Goal: Information Seeking & Learning: Learn about a topic

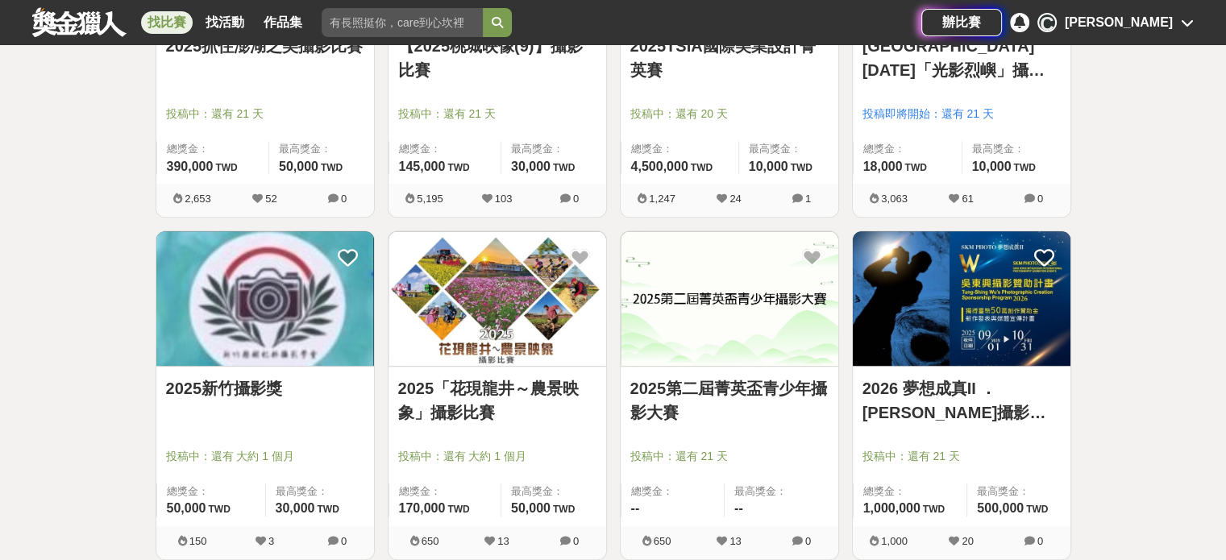
scroll to position [887, 0]
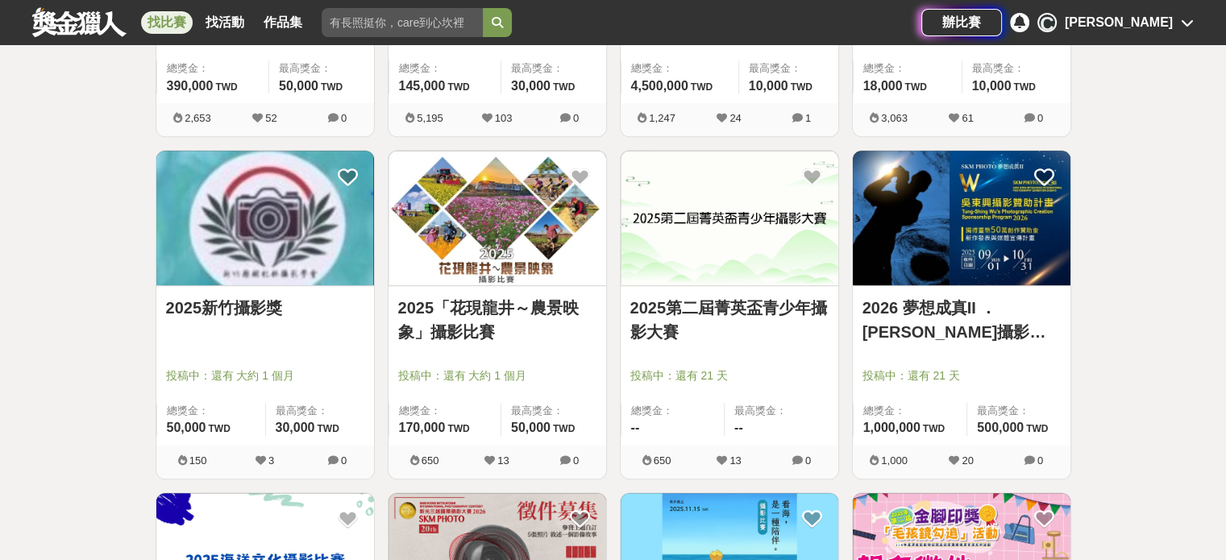
click at [949, 257] on img at bounding box center [962, 218] width 218 height 135
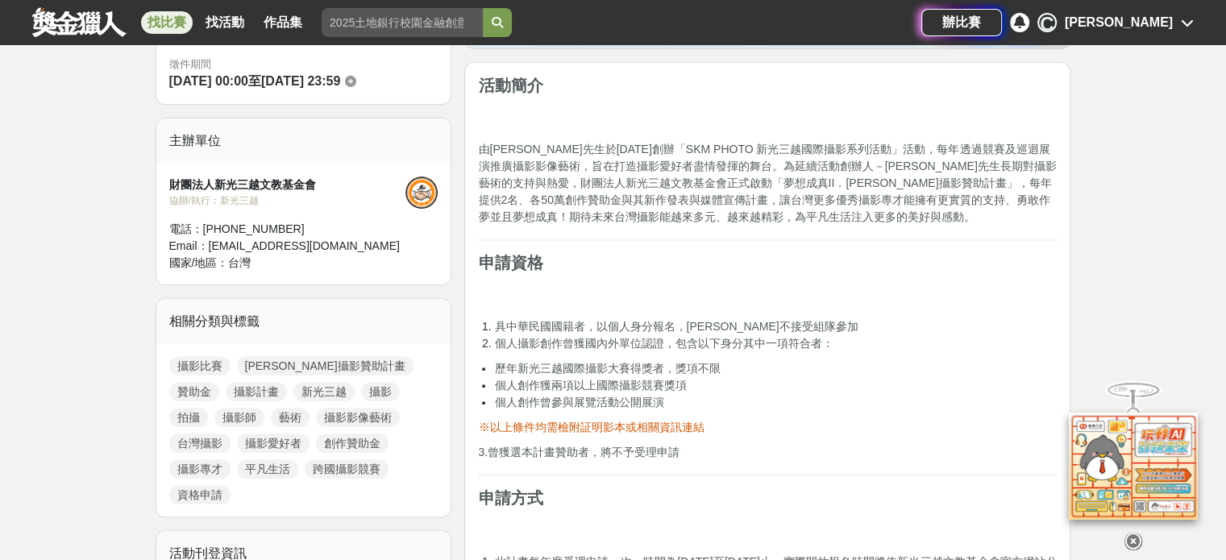
scroll to position [484, 0]
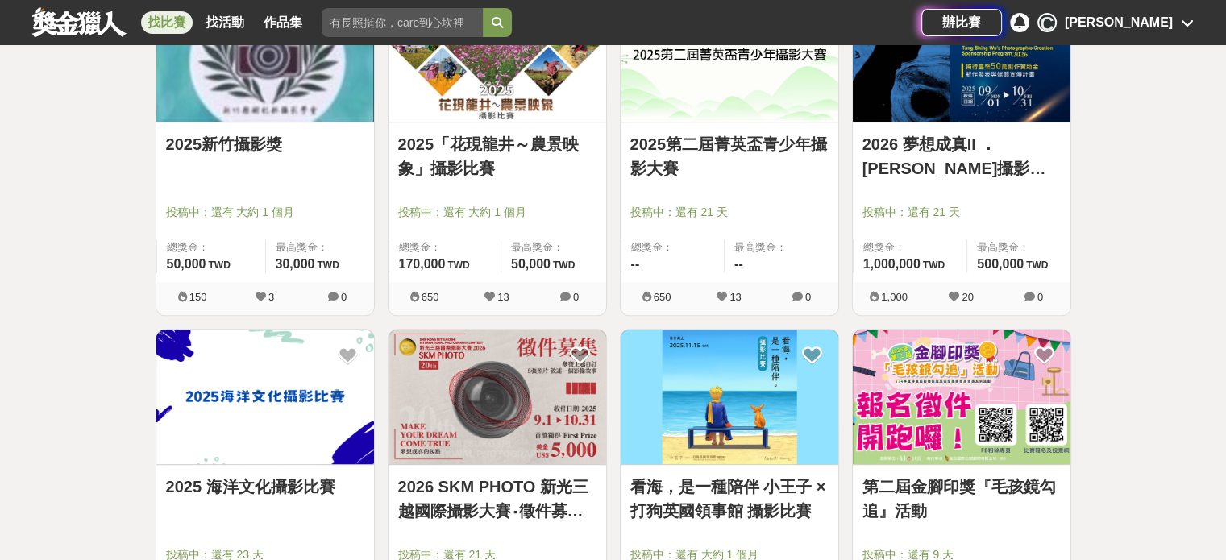
scroll to position [1048, 0]
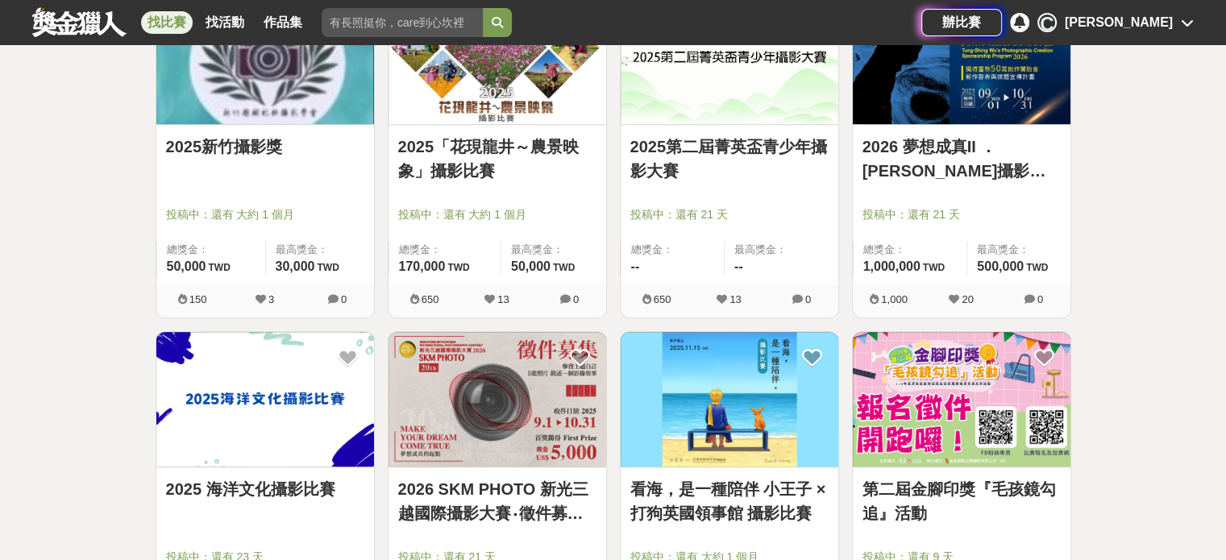
click at [758, 168] on link "2025第二屆菁英盃青少年攝影大賽" at bounding box center [729, 159] width 198 height 48
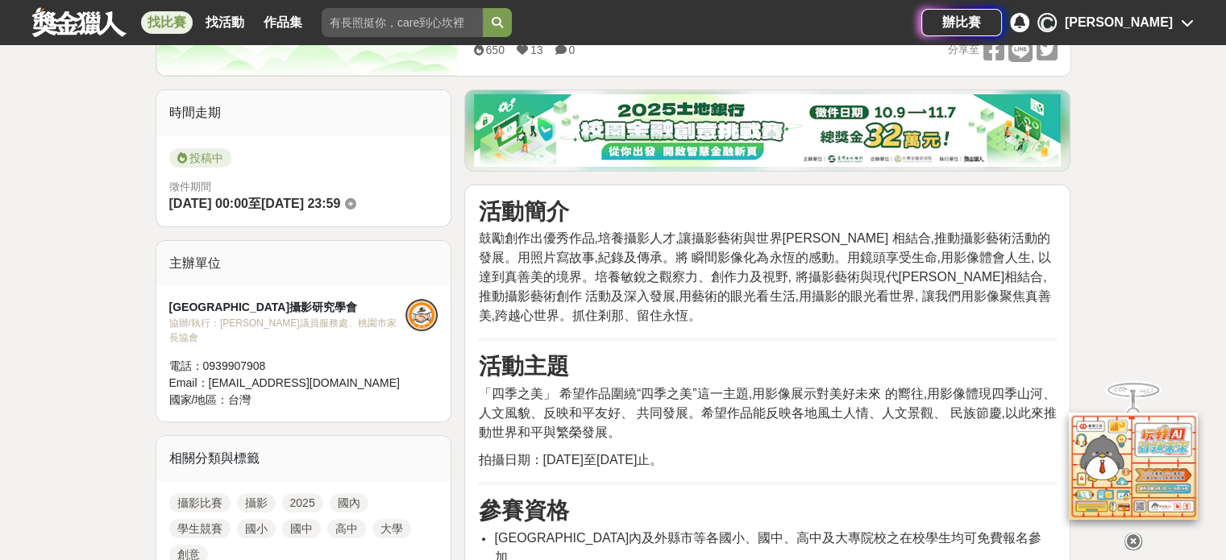
scroll to position [403, 0]
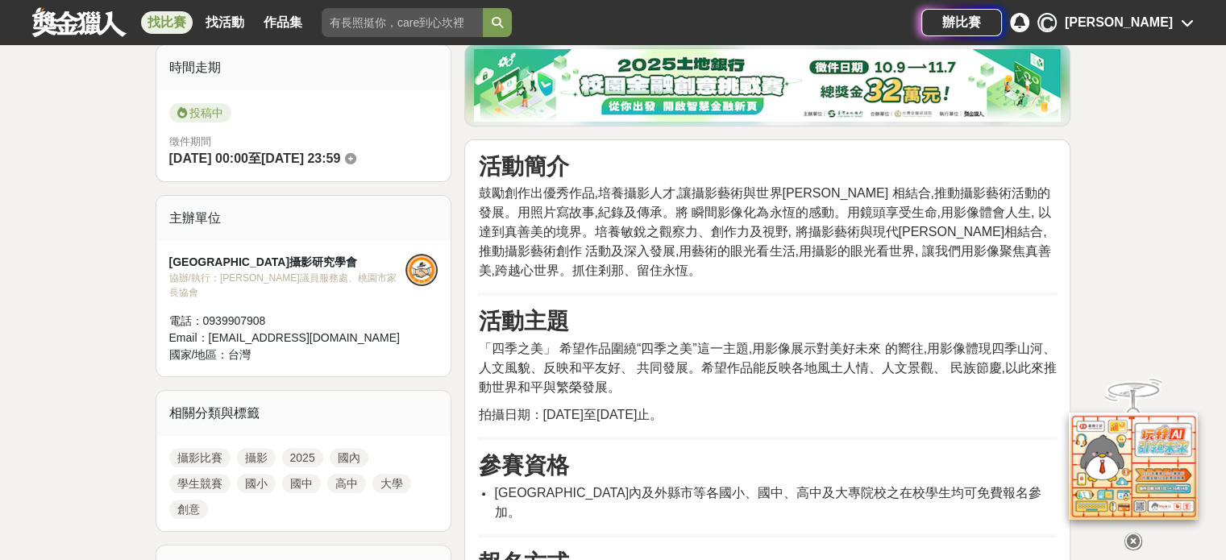
click at [1130, 538] on icon at bounding box center [1133, 542] width 18 height 18
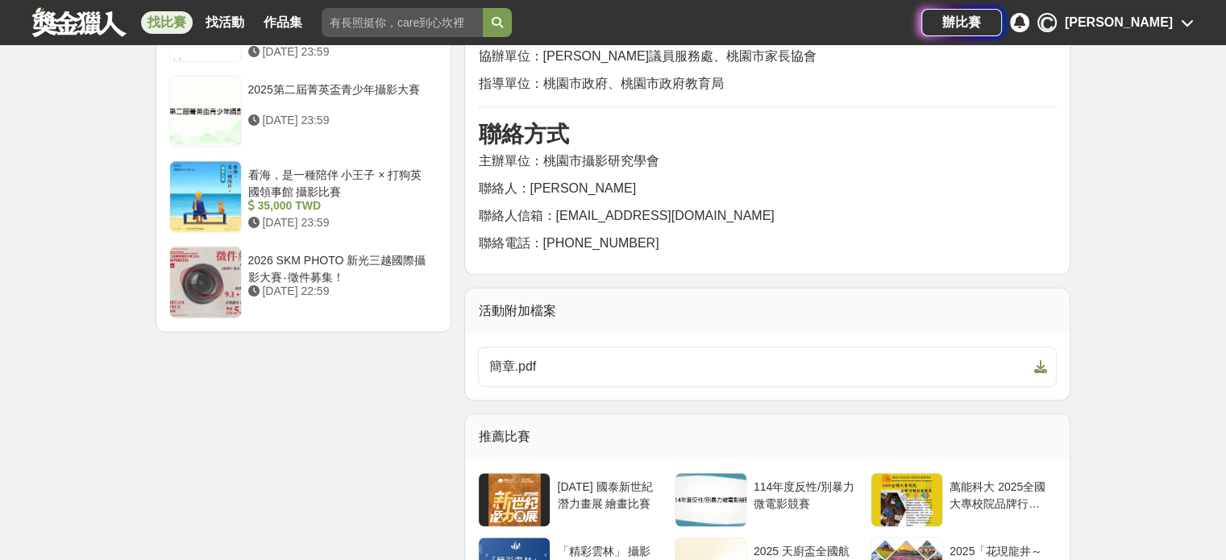
scroll to position [2015, 0]
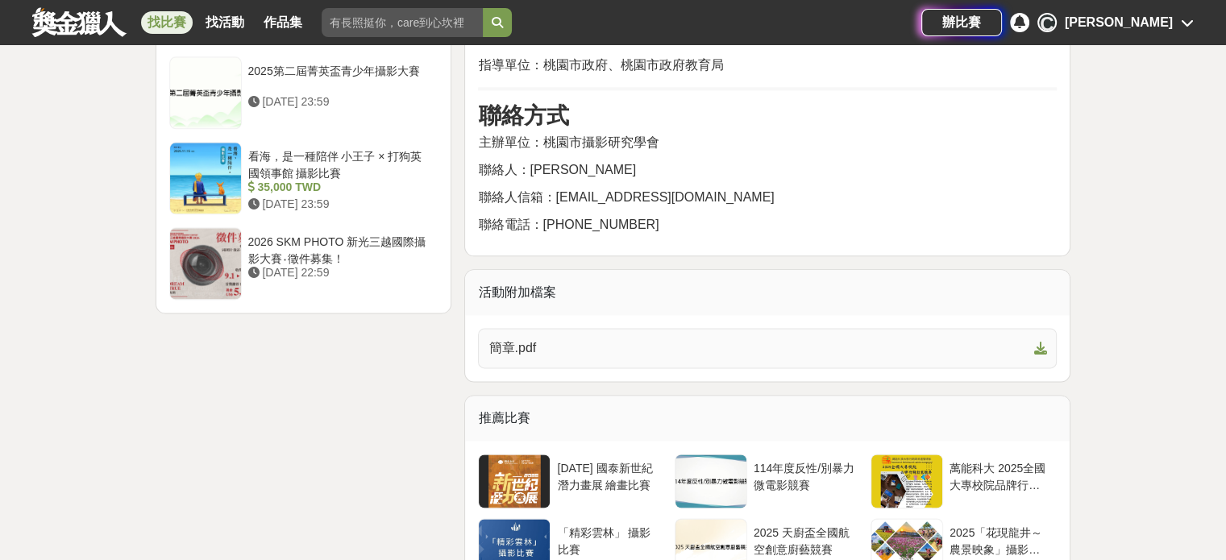
click at [880, 339] on span "簡章.pdf" at bounding box center [757, 348] width 538 height 19
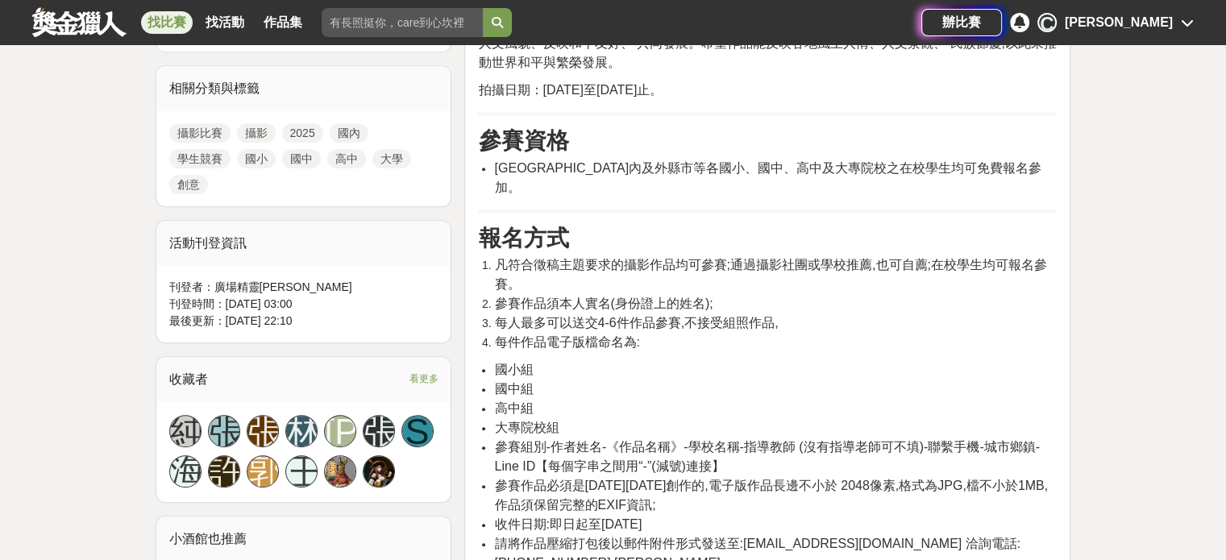
scroll to position [645, 0]
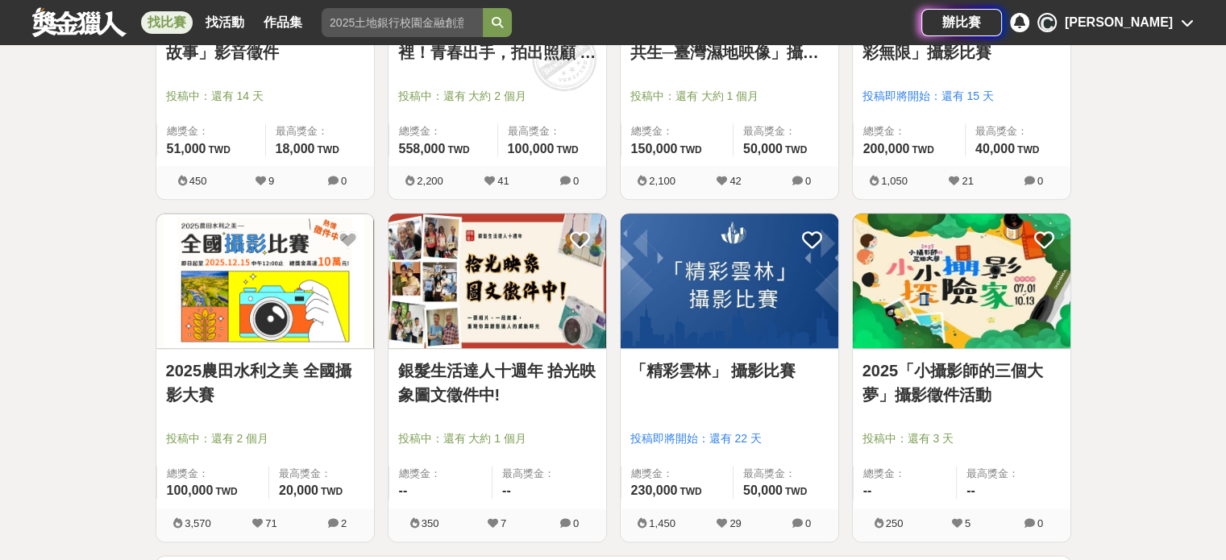
scroll to position [1854, 0]
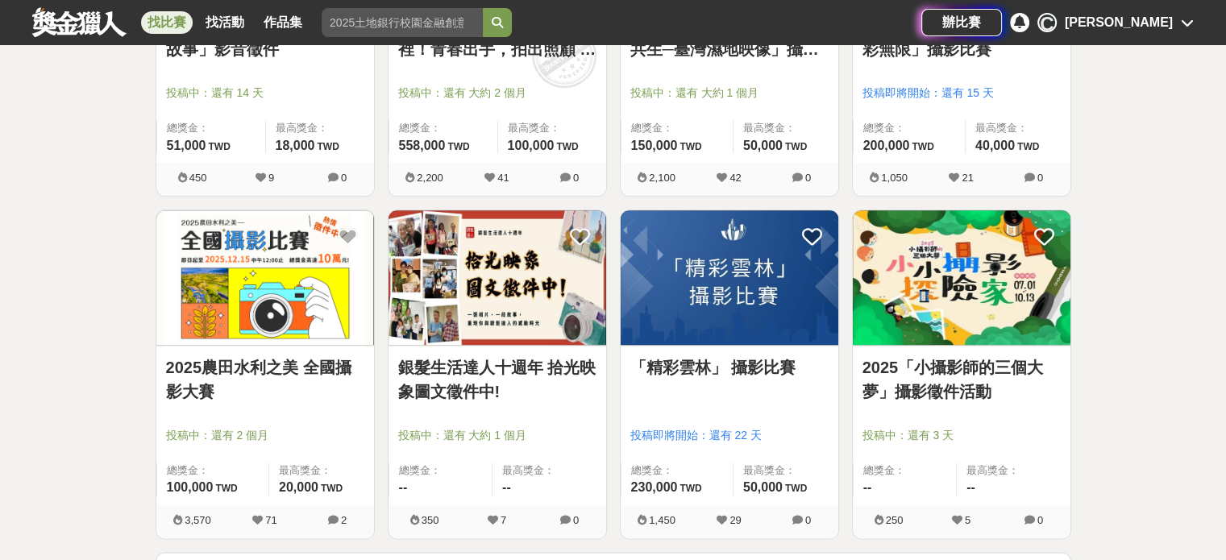
click at [957, 311] on img at bounding box center [962, 277] width 218 height 135
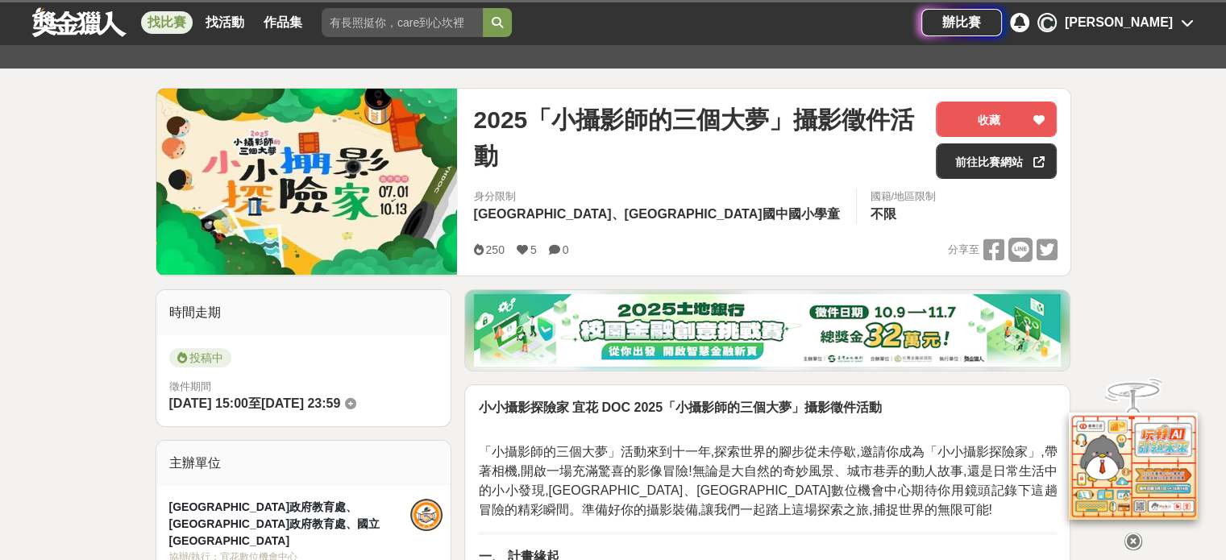
scroll to position [161, 0]
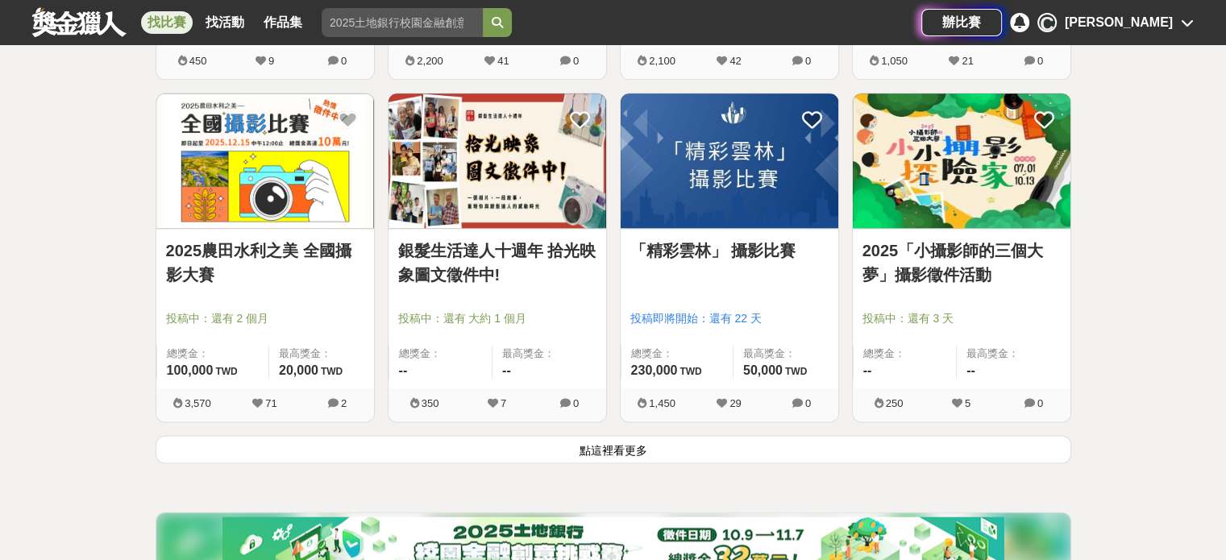
scroll to position [2015, 0]
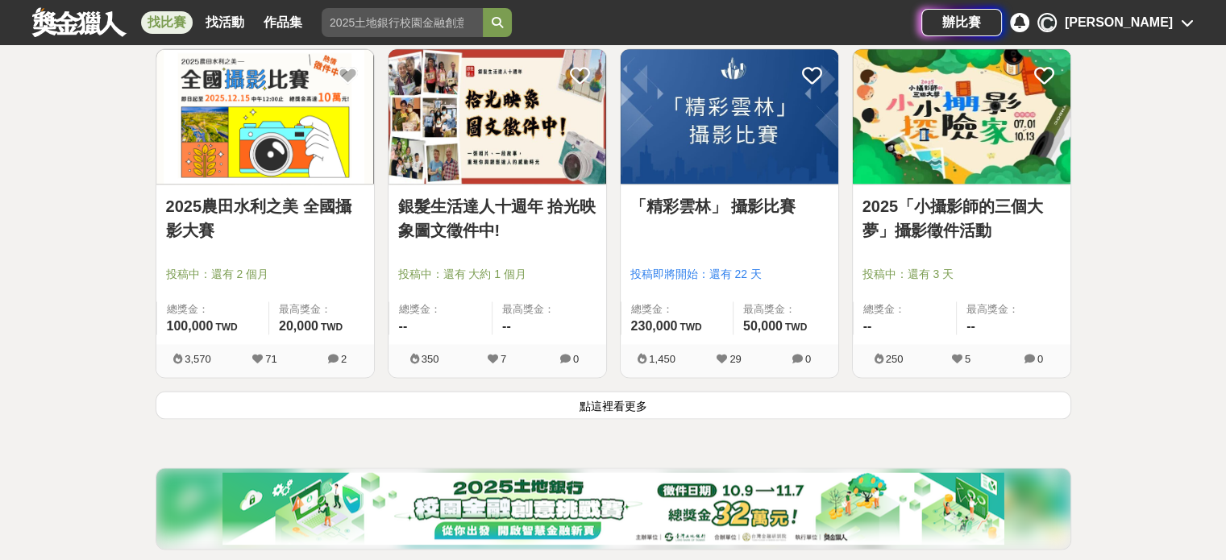
click at [538, 405] on button "點這裡看更多" at bounding box center [614, 405] width 916 height 28
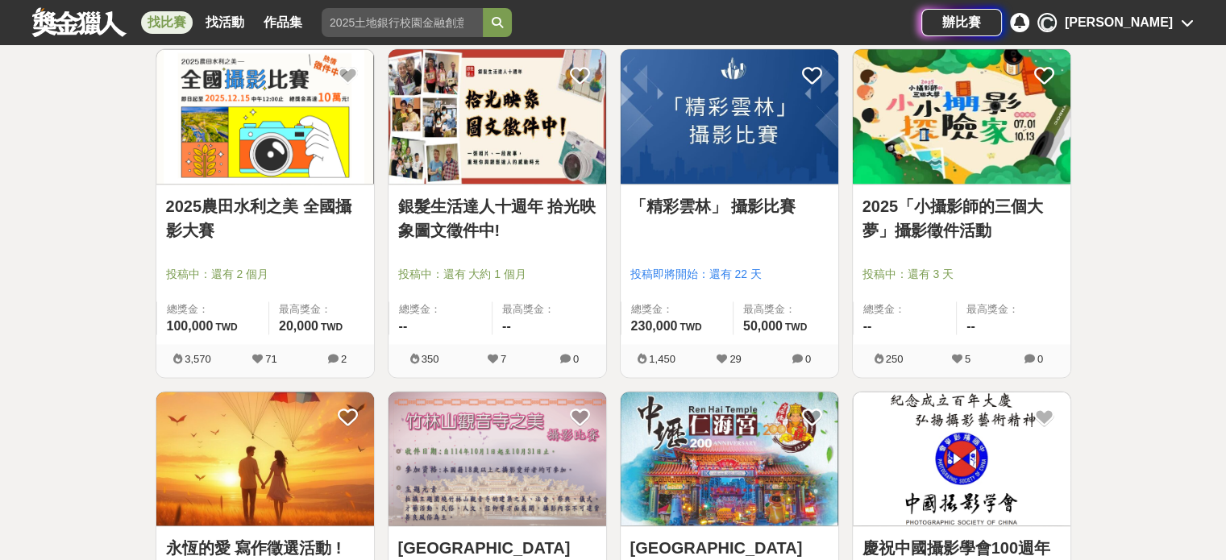
click at [510, 147] on img at bounding box center [497, 116] width 218 height 135
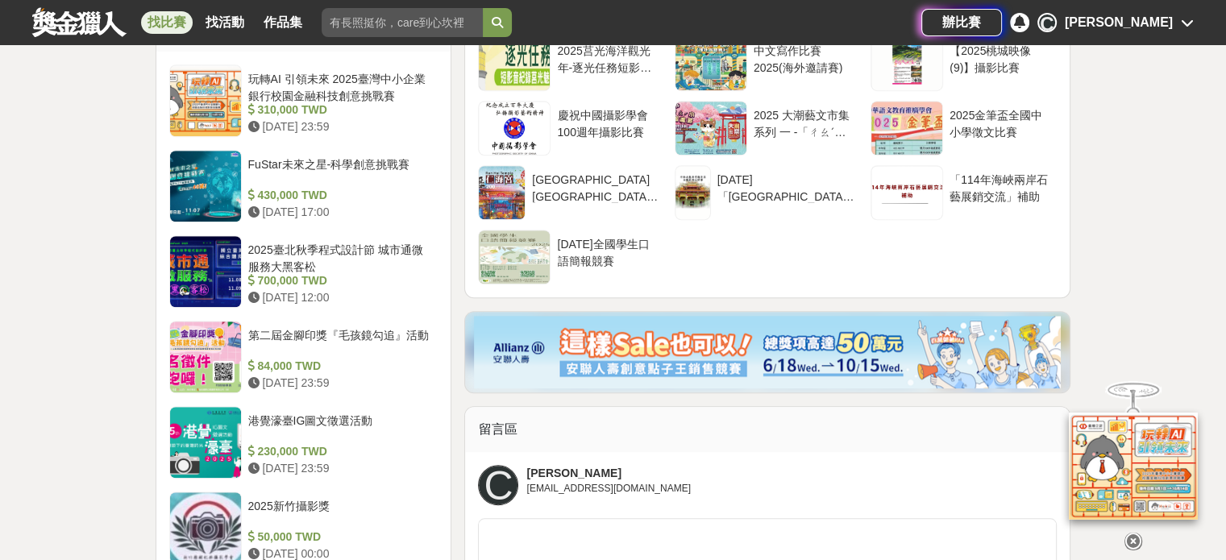
scroll to position [1128, 0]
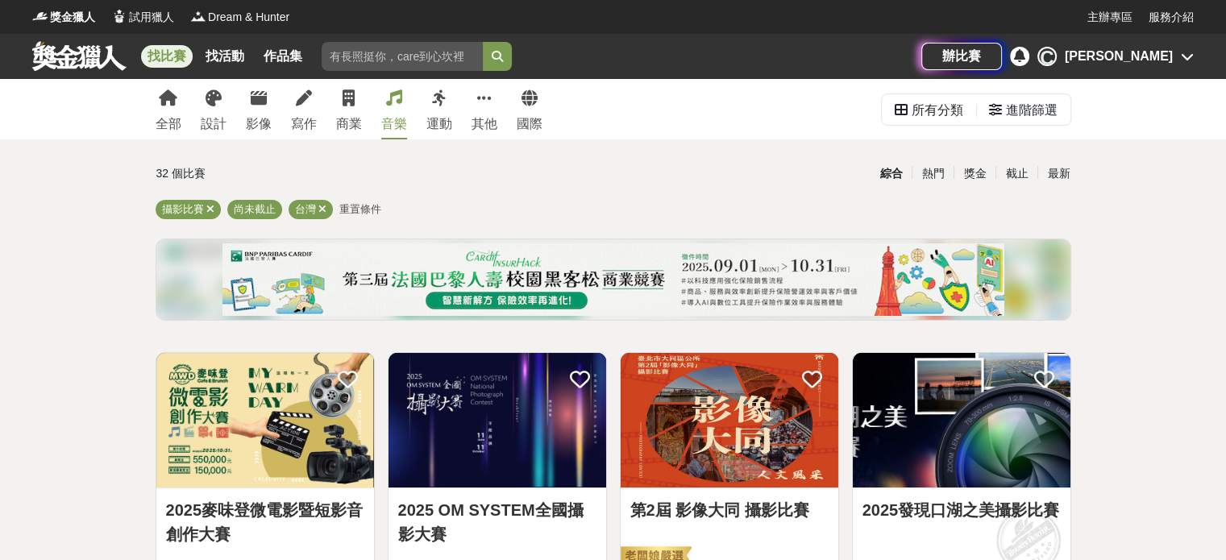
click at [405, 109] on link "音樂" at bounding box center [394, 109] width 26 height 60
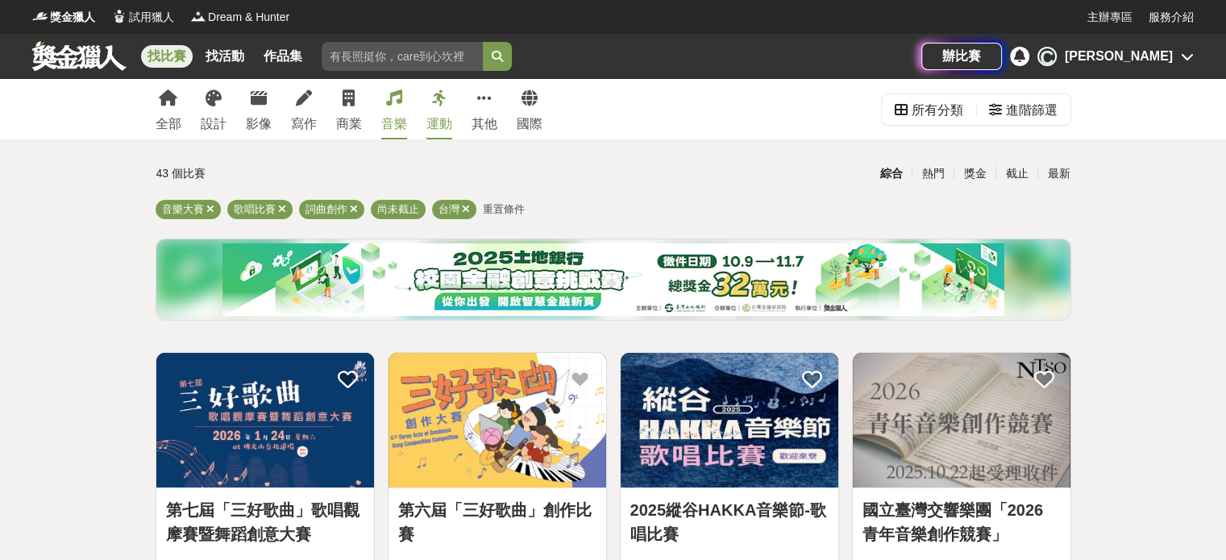
click at [429, 118] on div "運動" at bounding box center [439, 123] width 26 height 19
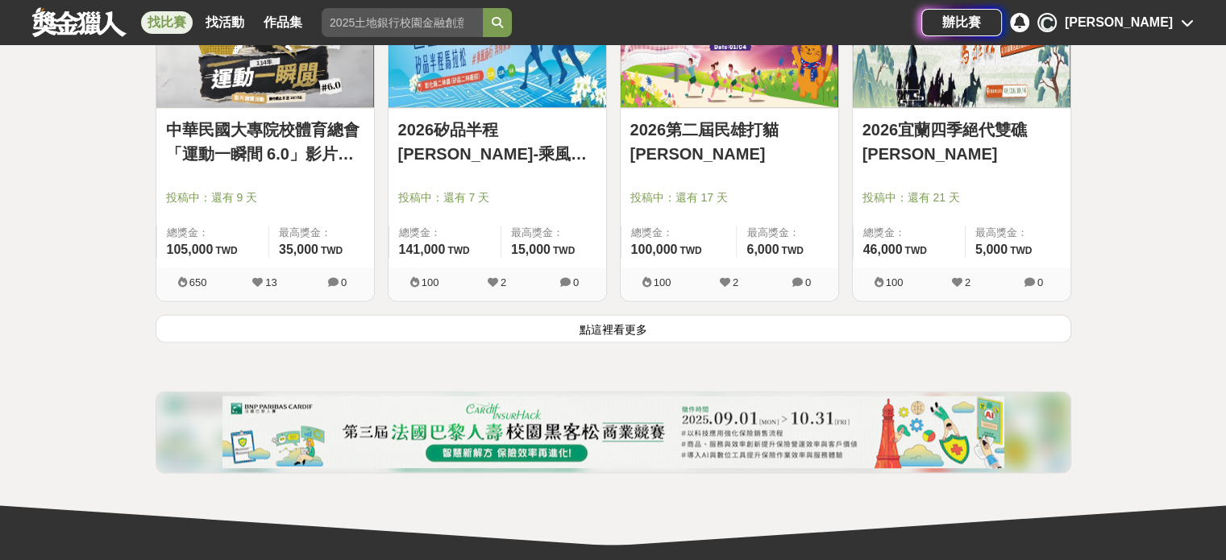
scroll to position [2096, 0]
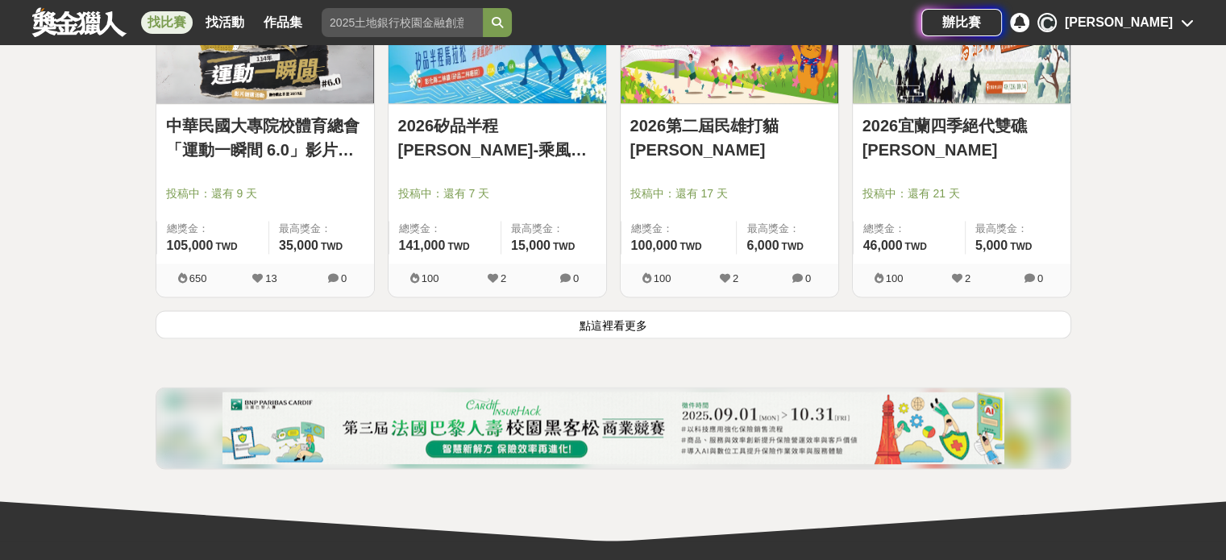
click at [650, 322] on button "點這裡看更多" at bounding box center [614, 324] width 916 height 28
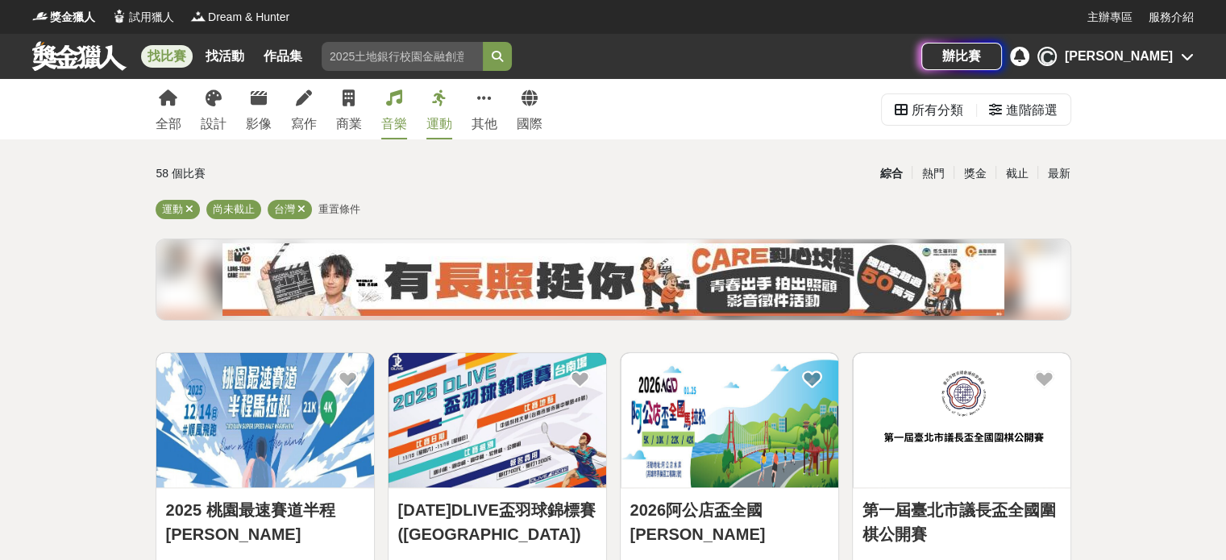
click at [390, 120] on div "音樂" at bounding box center [394, 123] width 26 height 19
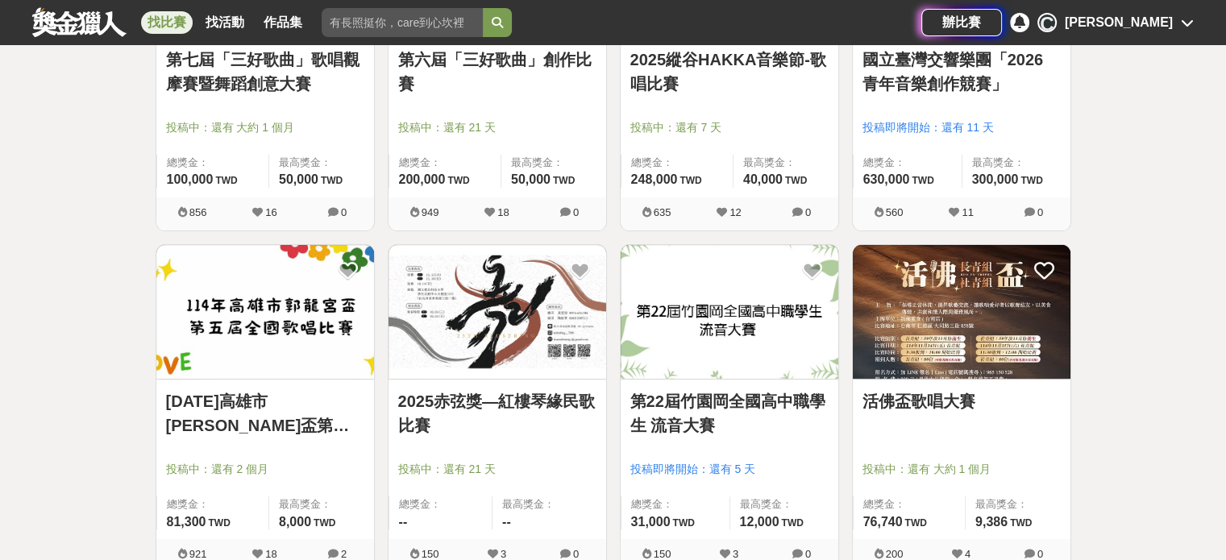
scroll to position [484, 0]
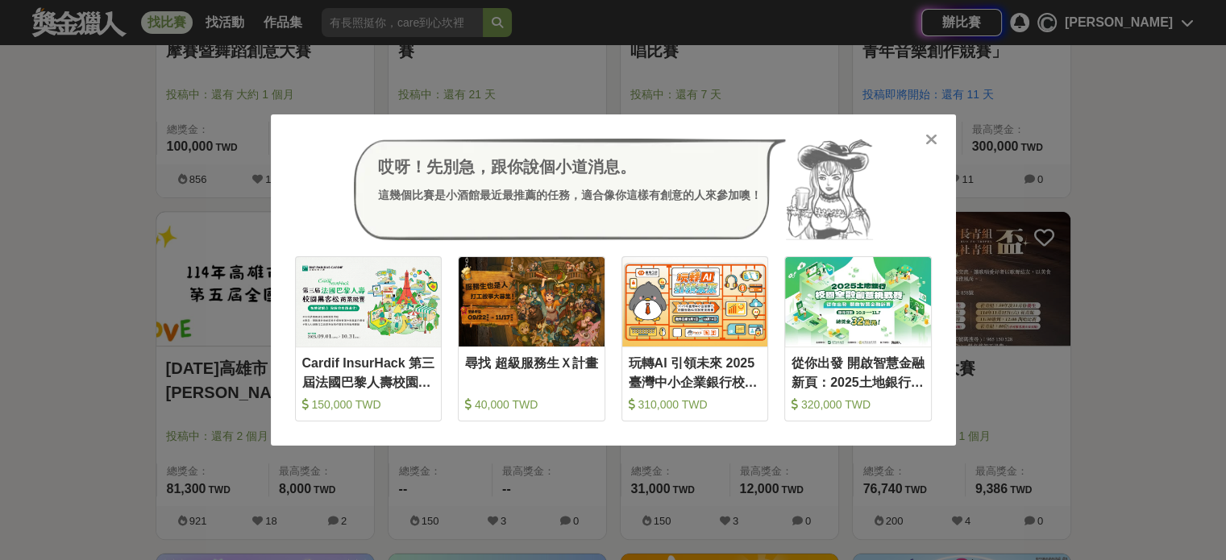
click at [937, 143] on icon at bounding box center [931, 139] width 12 height 16
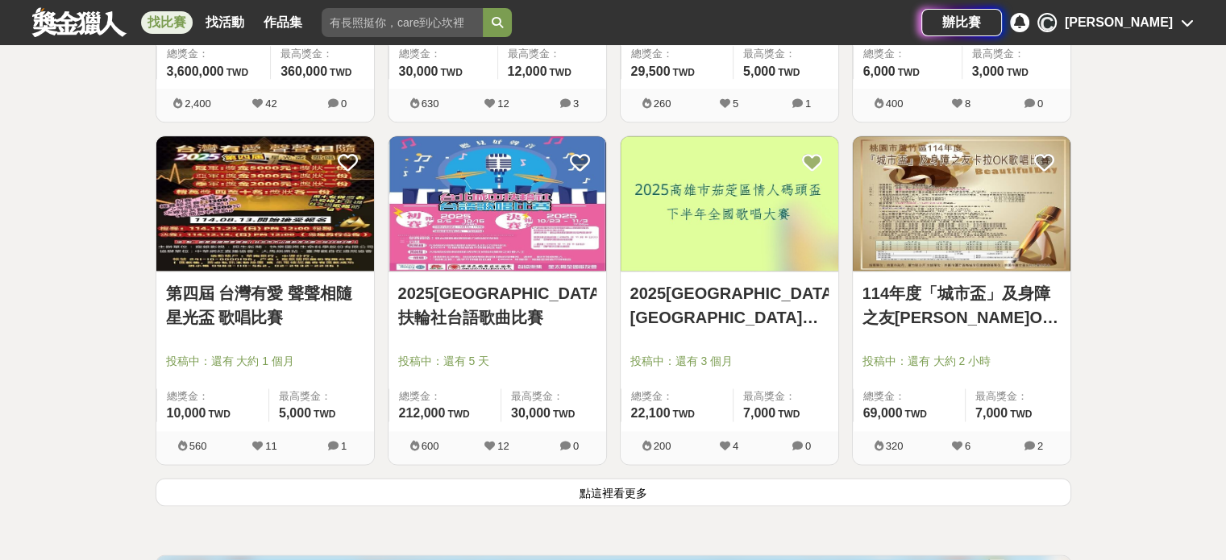
scroll to position [1934, 0]
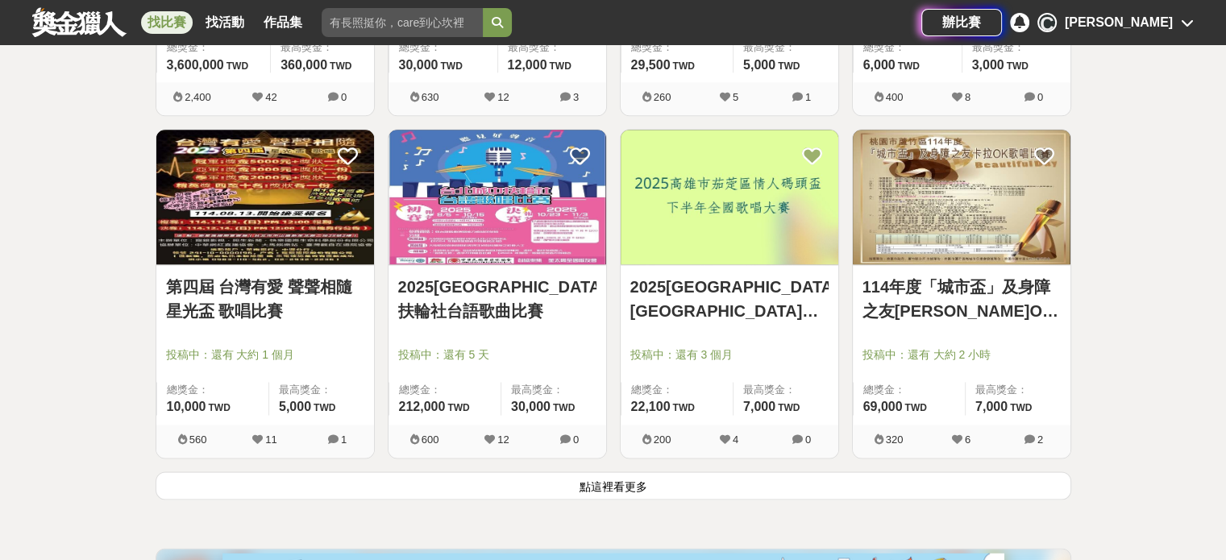
click at [579, 480] on button "點這裡看更多" at bounding box center [614, 485] width 916 height 28
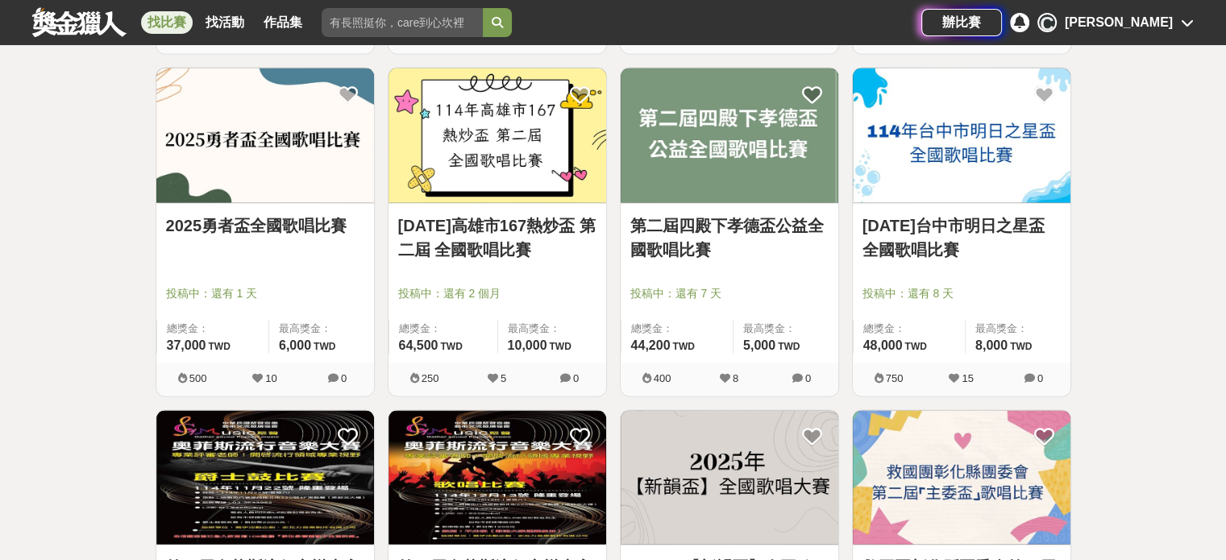
scroll to position [2982, 0]
